Goal: Task Accomplishment & Management: Complete application form

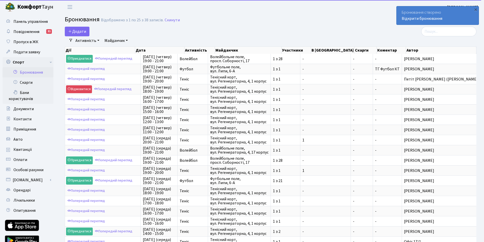
select select "25"
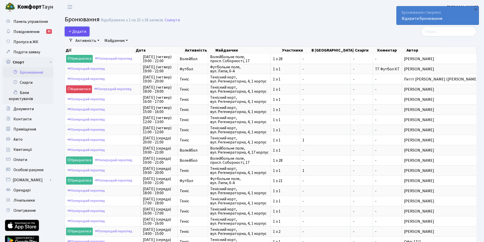
click at [74, 29] on button "Додати" at bounding box center [77, 32] width 25 height 10
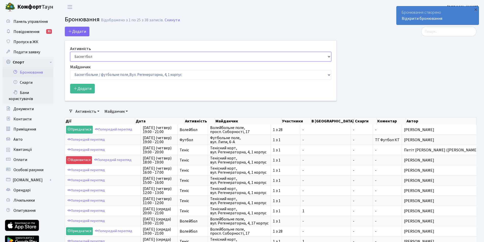
click at [79, 57] on select "Баскетбол Волейбол Йога Катання на роликах Настільний теніс Теніс Футбол Фітнес" at bounding box center [200, 57] width 261 height 10
select select "1"
click at [70, 52] on select "Баскетбол Волейбол Йога Катання на роликах Настільний теніс Теніс Футбол Фітнес" at bounding box center [200, 57] width 261 height 10
click at [86, 74] on select "Баскетбольне / футбольне поле, Вул. Регенераторна, 4, 1 корпус Баскетбольне пол…" at bounding box center [200, 75] width 261 height 10
select select "1"
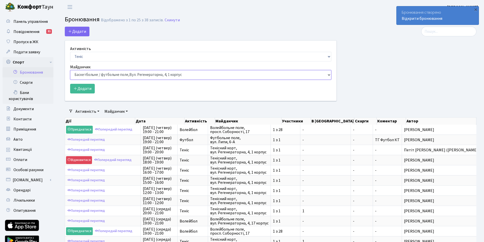
click at [70, 70] on select "Баскетбольне / футбольне поле, Вул. Регенераторна, 4, 1 корпус Баскетбольне пол…" at bounding box center [200, 75] width 261 height 10
click at [81, 91] on button "Додати" at bounding box center [82, 89] width 25 height 10
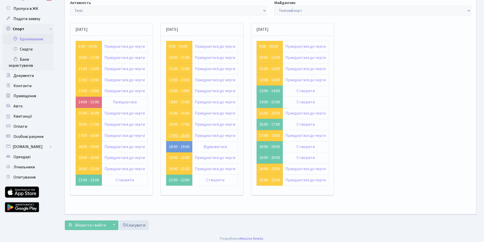
scroll to position [36, 0]
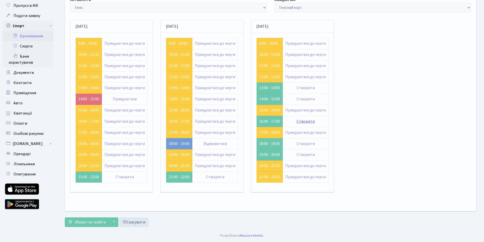
click at [298, 122] on link "Створити" at bounding box center [305, 122] width 18 height 6
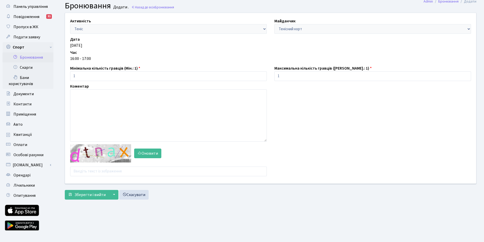
scroll to position [23, 0]
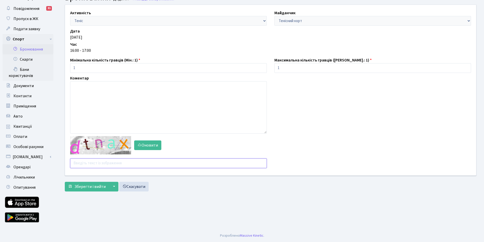
click at [80, 164] on input "text" at bounding box center [168, 163] width 197 height 10
type input "fbbgz"
click at [87, 187] on span "Зберегти і вийти" at bounding box center [89, 187] width 31 height 6
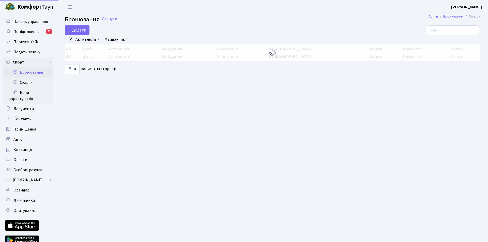
select select "25"
